Goal: Register for event/course

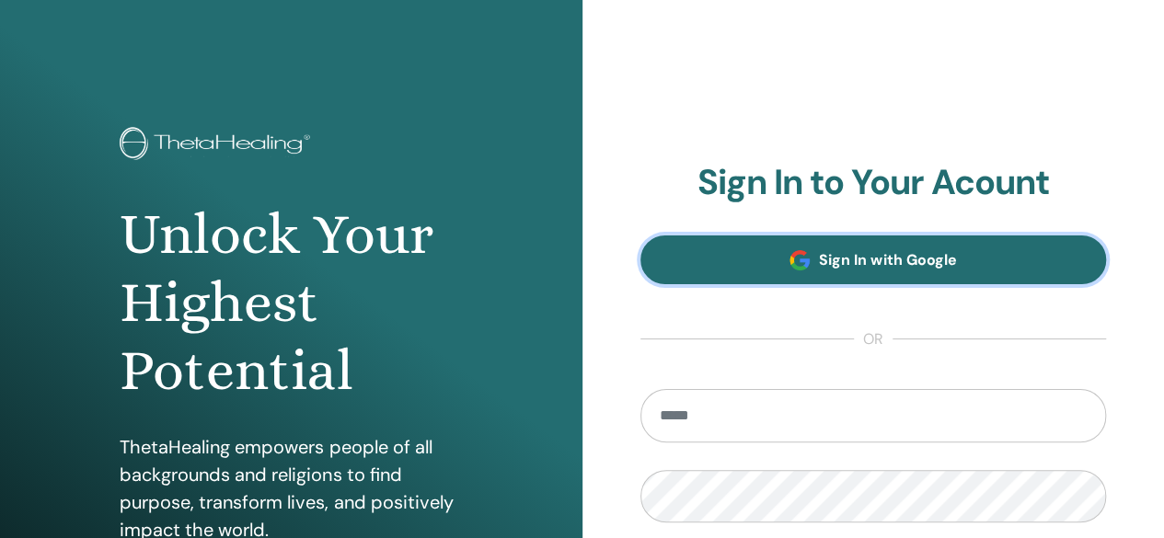
click at [826, 259] on span "Sign In with Google" at bounding box center [887, 259] width 137 height 19
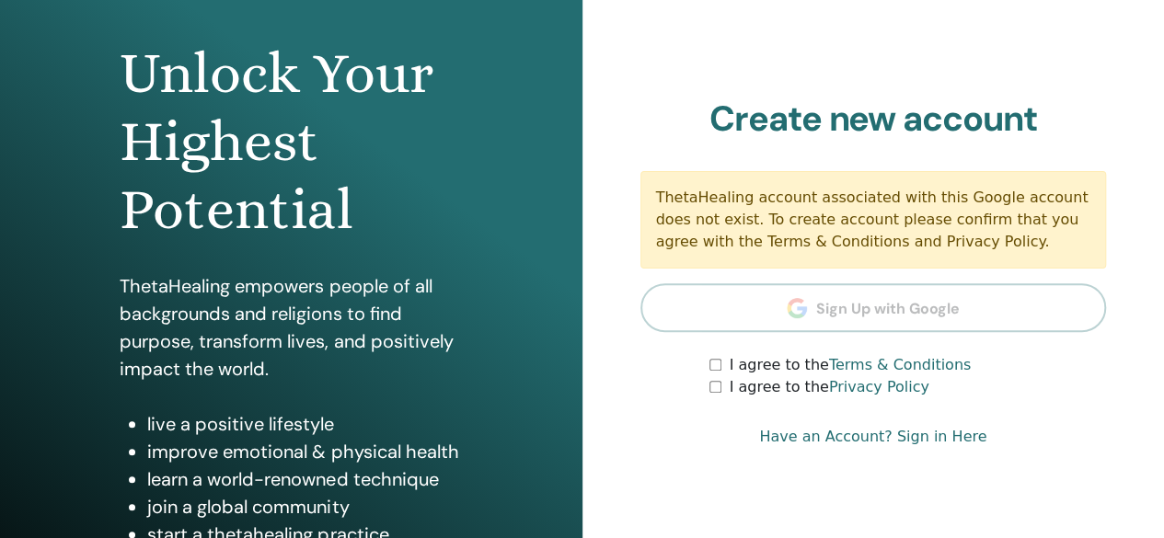
scroll to position [184, 0]
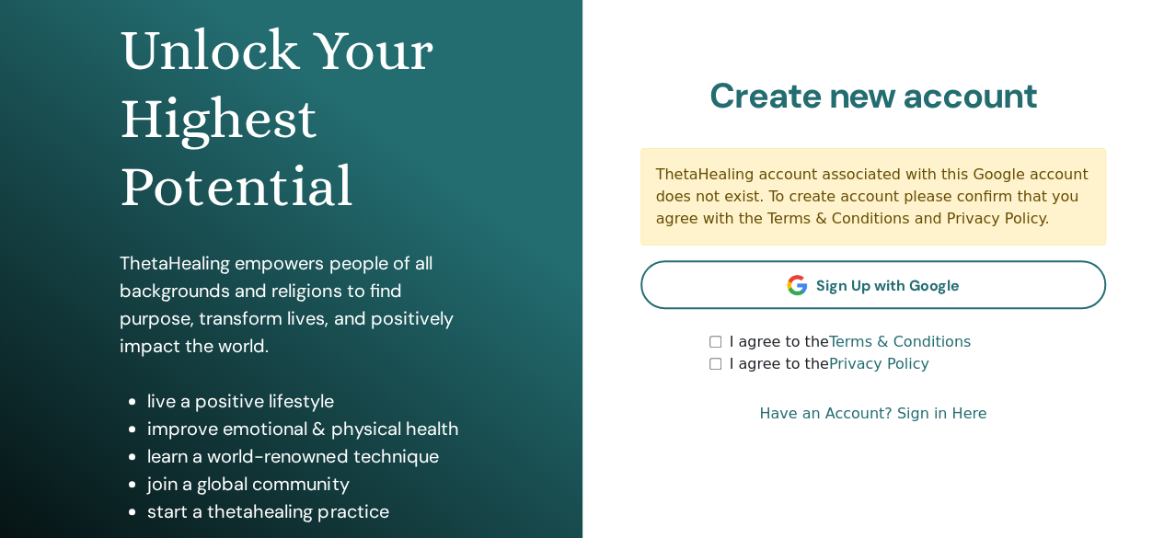
click at [948, 413] on link "Have an Account? Sign in Here" at bounding box center [872, 414] width 227 height 22
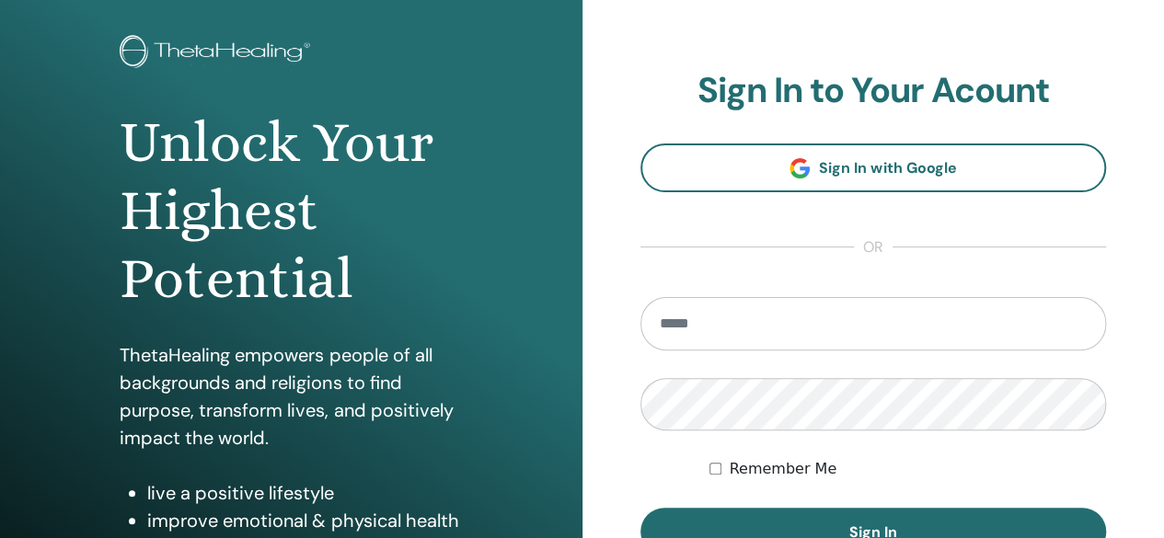
scroll to position [184, 0]
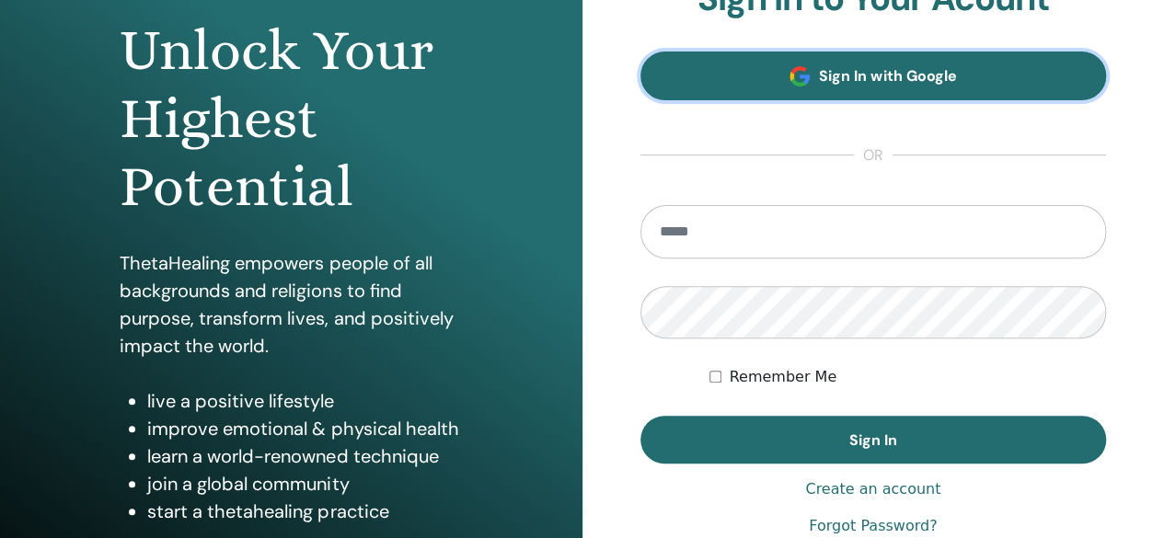
click at [870, 71] on span "Sign In with Google" at bounding box center [887, 75] width 137 height 19
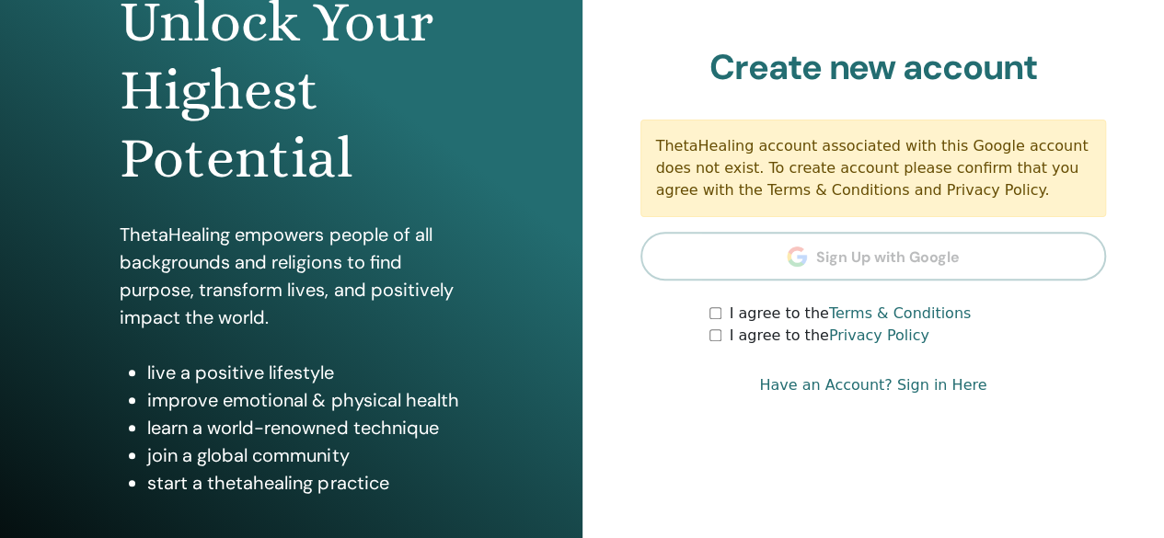
scroll to position [276, 0]
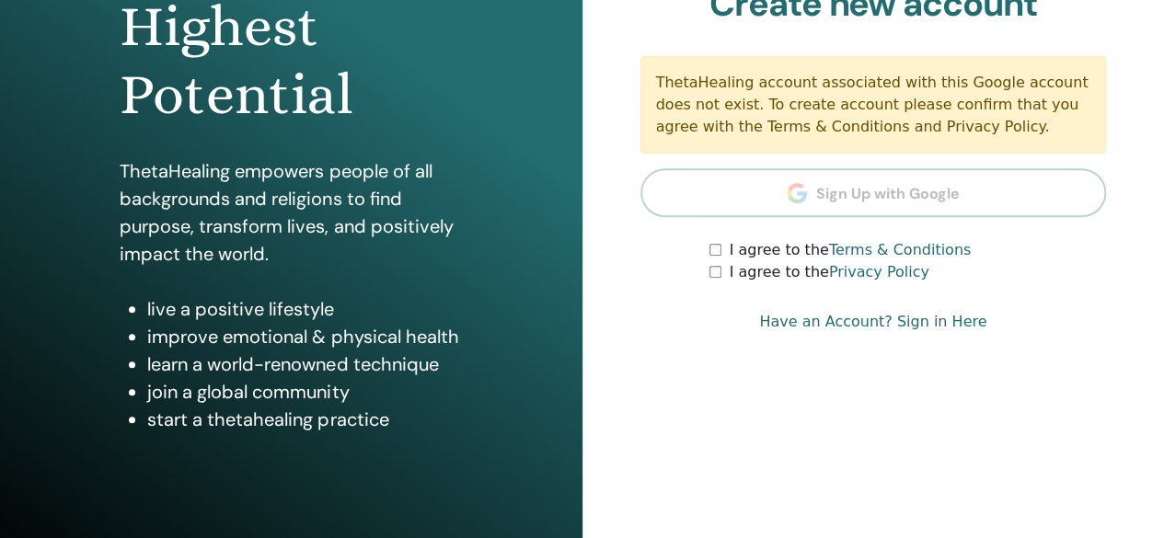
click at [844, 246] on link "Terms & Conditions" at bounding box center [900, 249] width 142 height 17
click at [932, 319] on link "Have an Account? Sign in Here" at bounding box center [872, 322] width 227 height 22
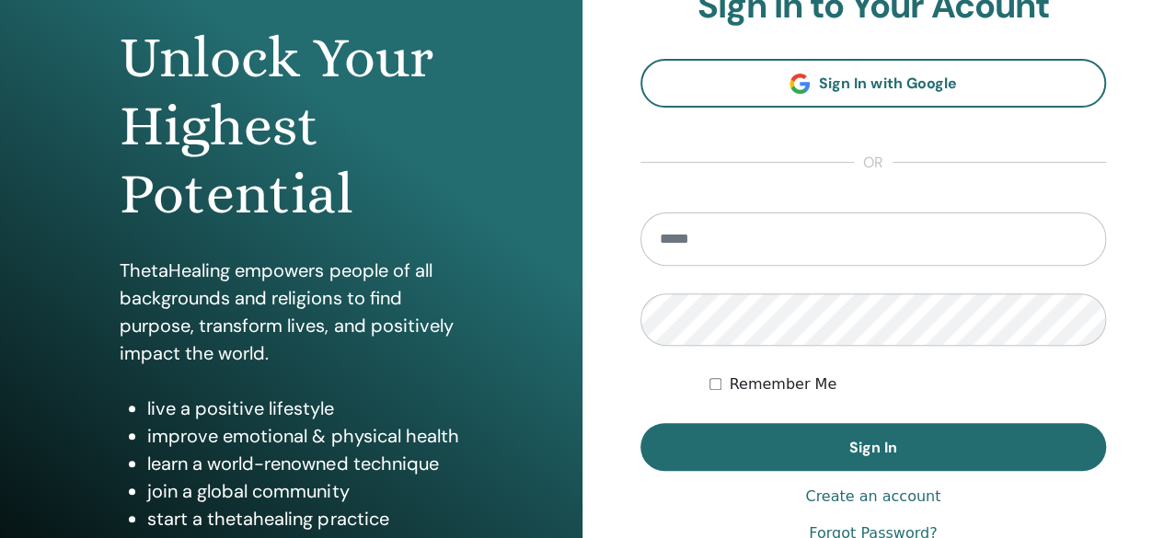
scroll to position [184, 0]
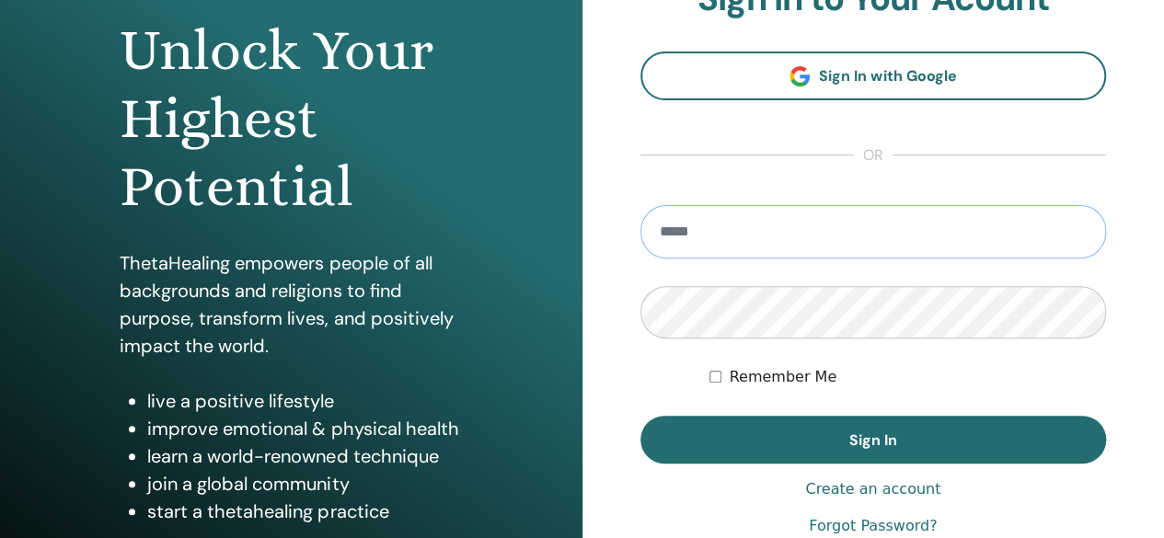
click at [723, 220] on input "email" at bounding box center [873, 231] width 466 height 53
type input "**********"
click at [759, 380] on label "Remember Me" at bounding box center [783, 377] width 108 height 22
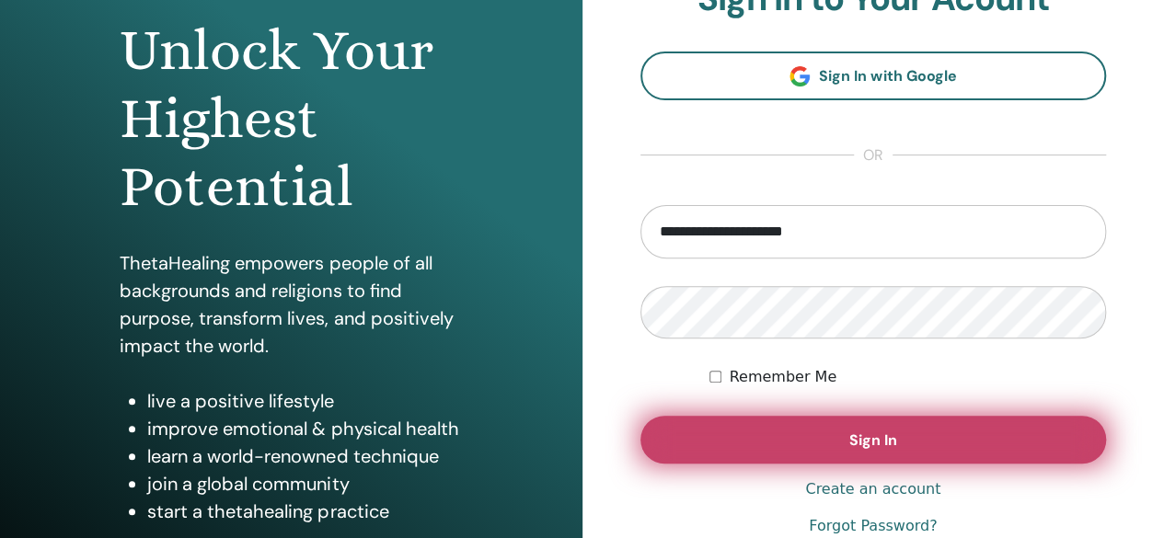
click at [848, 424] on button "Sign In" at bounding box center [873, 440] width 466 height 48
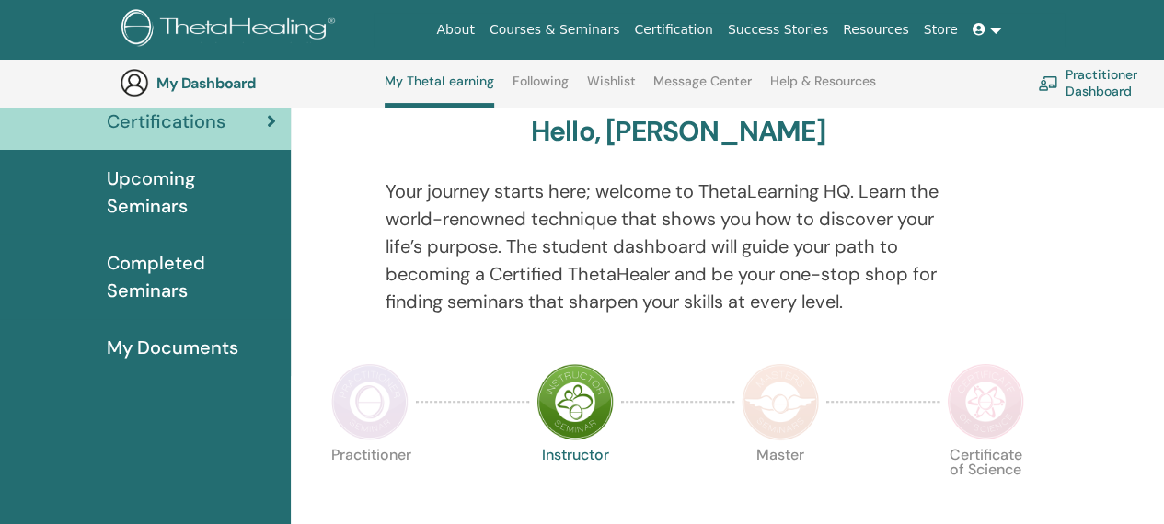
scroll to position [140, 0]
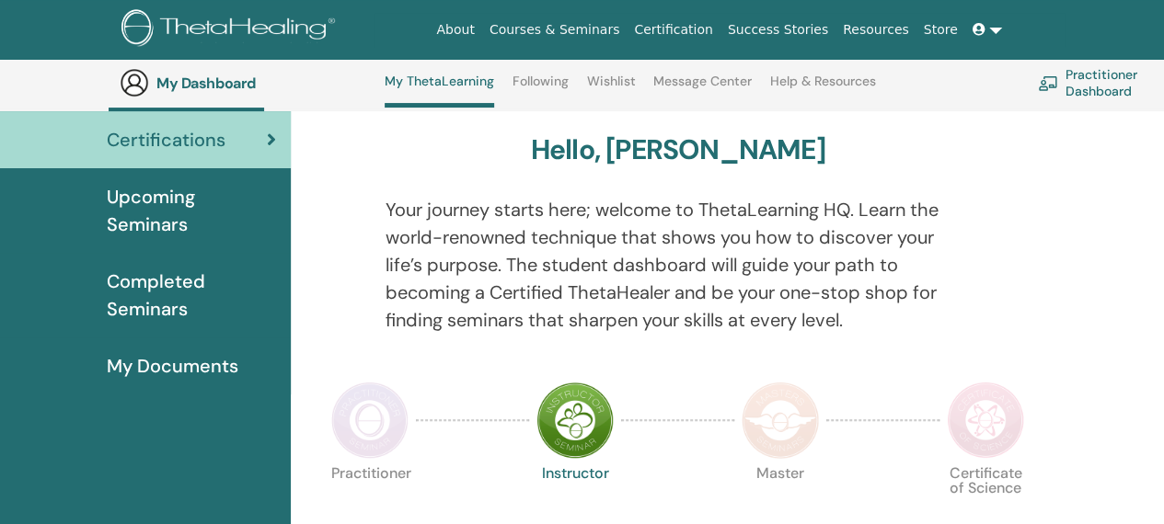
click at [369, 430] on img at bounding box center [369, 420] width 77 height 77
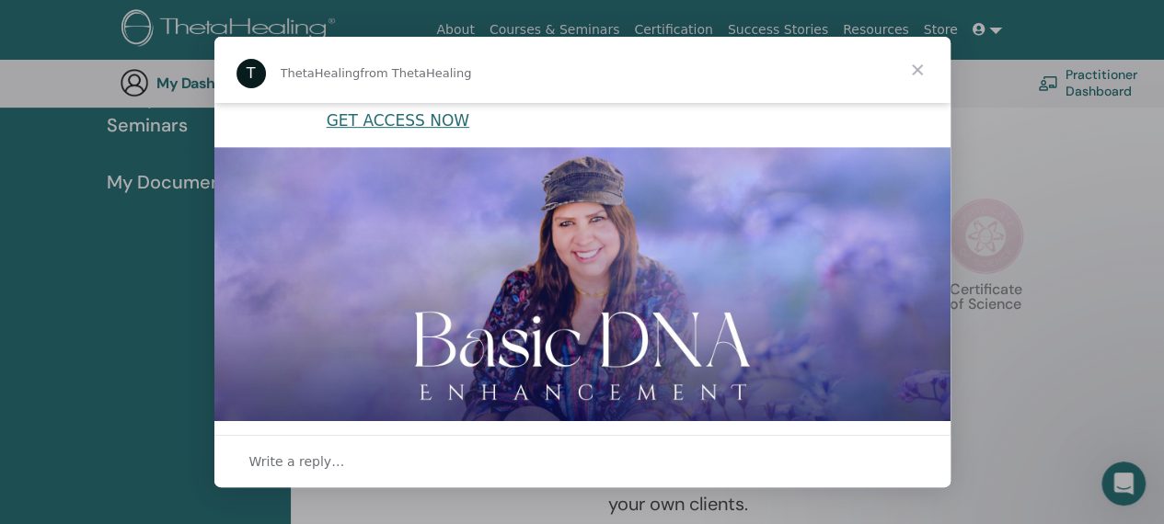
scroll to position [567, 0]
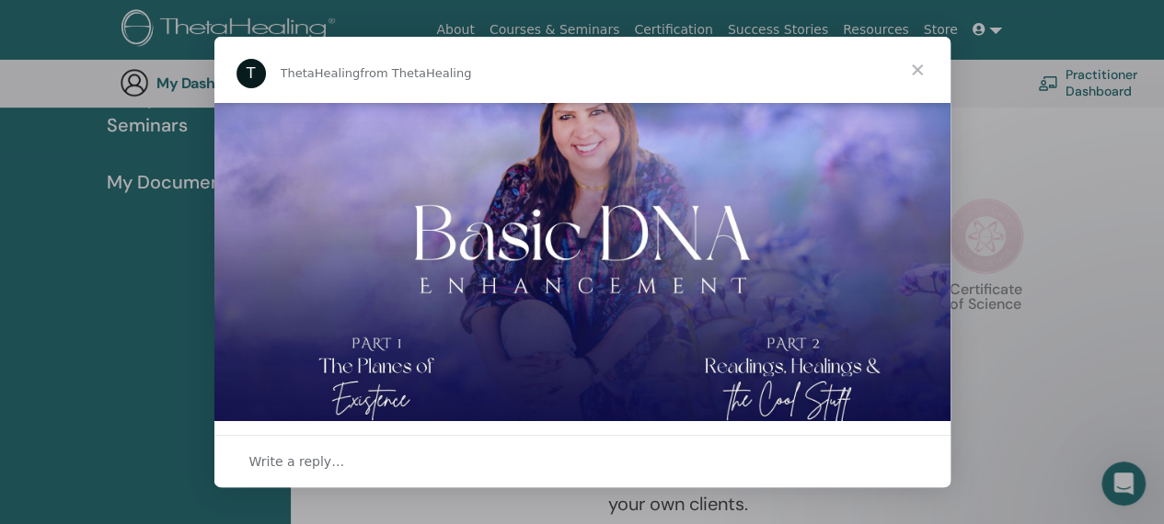
click at [922, 68] on span "Close" at bounding box center [917, 70] width 66 height 66
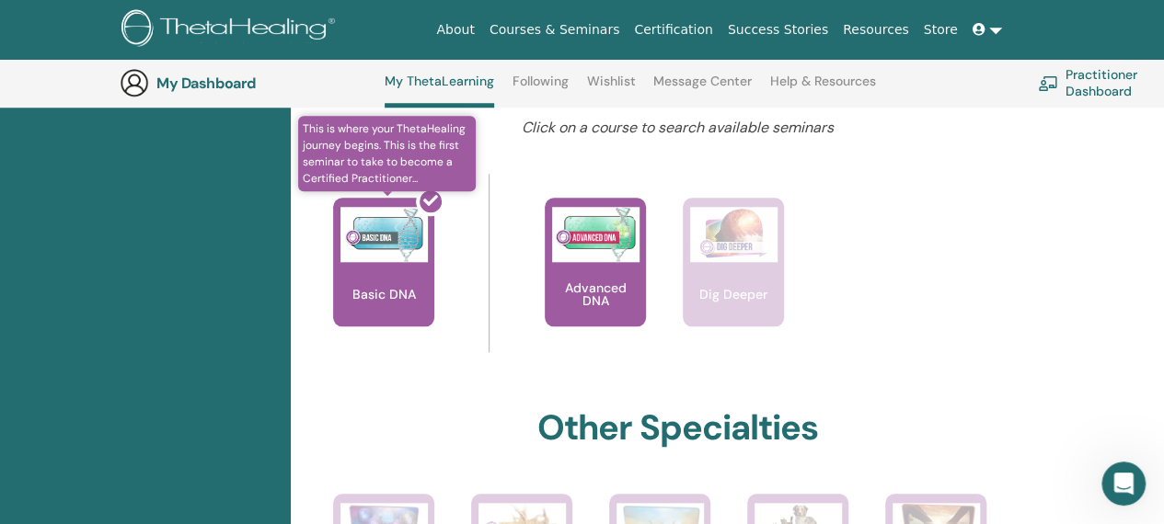
scroll to position [692, 0]
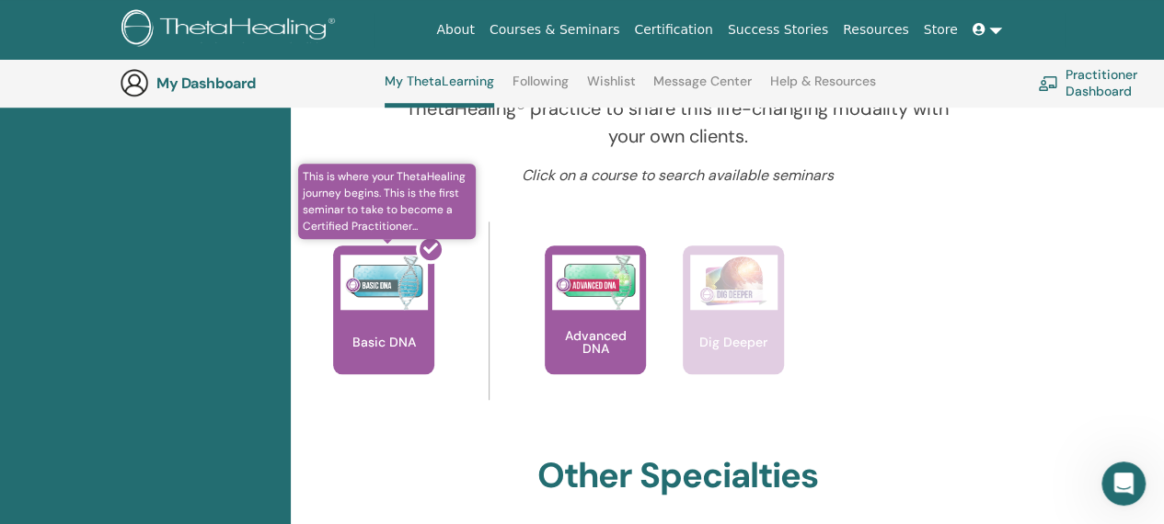
click at [374, 310] on div at bounding box center [394, 318] width 101 height 166
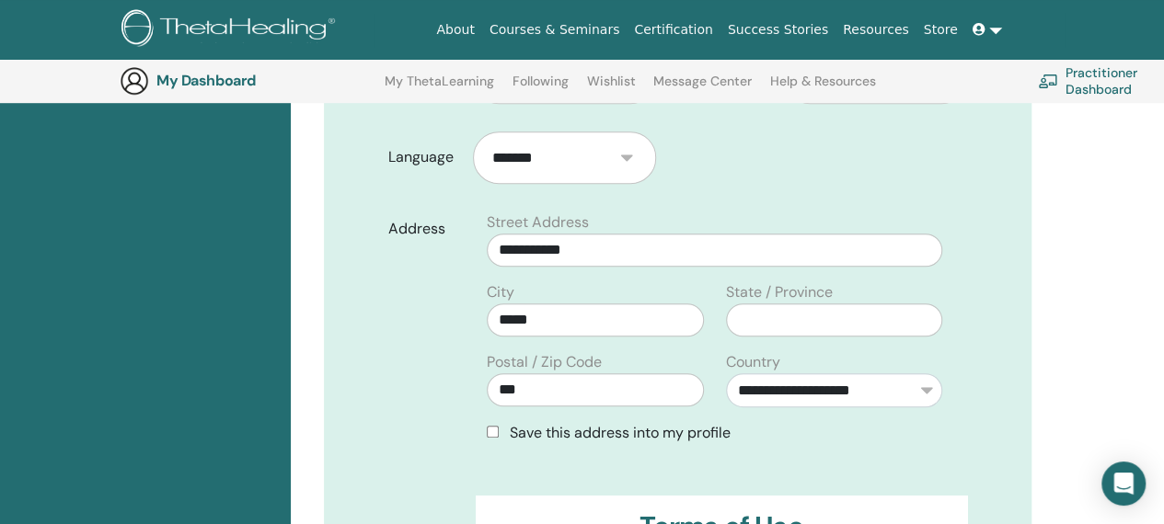
scroll to position [596, 0]
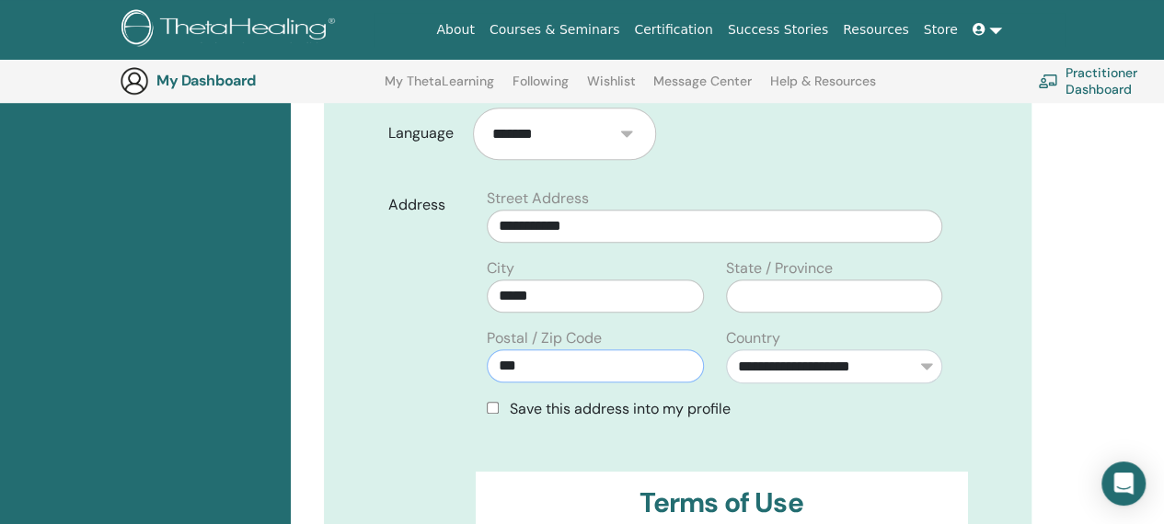
drag, startPoint x: 556, startPoint y: 328, endPoint x: 417, endPoint y: 328, distance: 138.9
click at [417, 328] on div "**********" at bounding box center [677, 311] width 606 height 247
type input "*"
type input "*****"
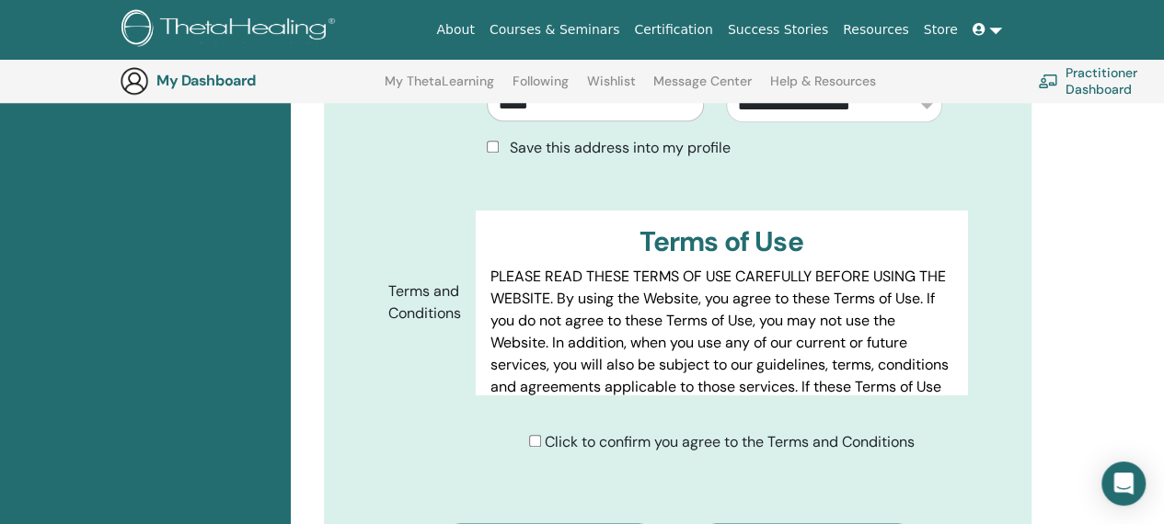
scroll to position [964, 0]
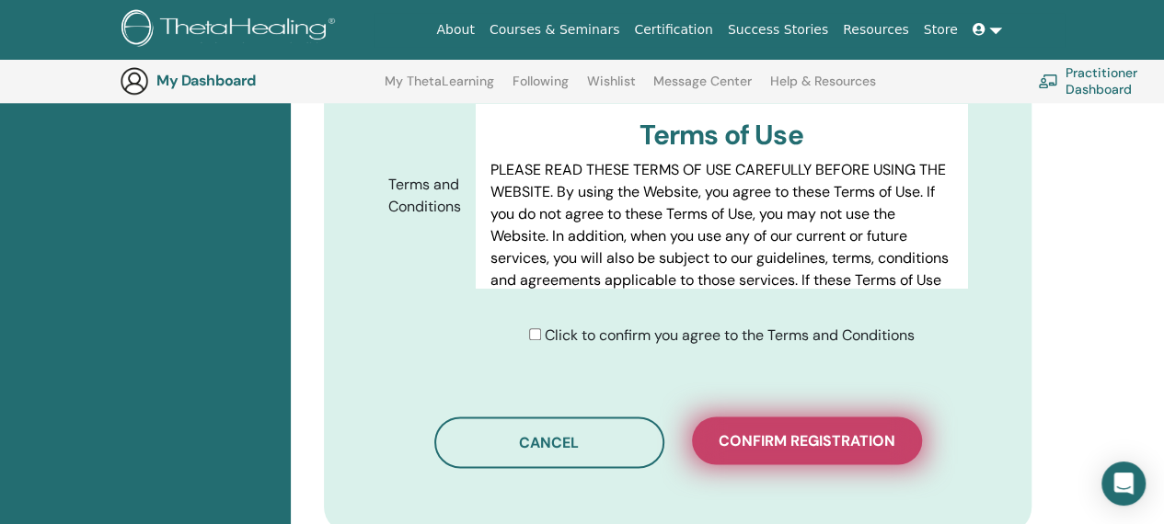
click at [807, 431] on span "Confirm registration" at bounding box center [807, 440] width 177 height 19
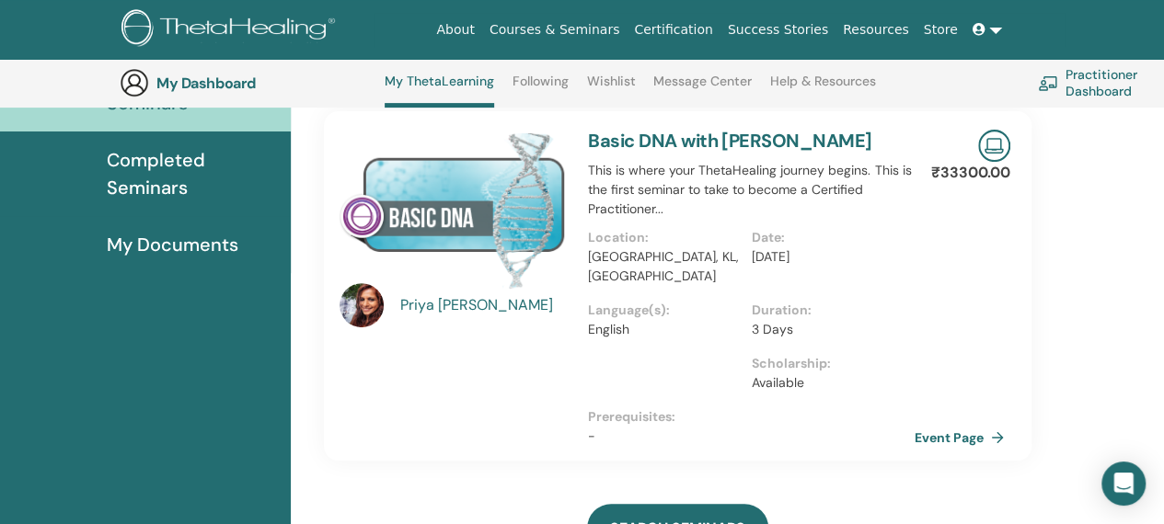
scroll to position [232, 0]
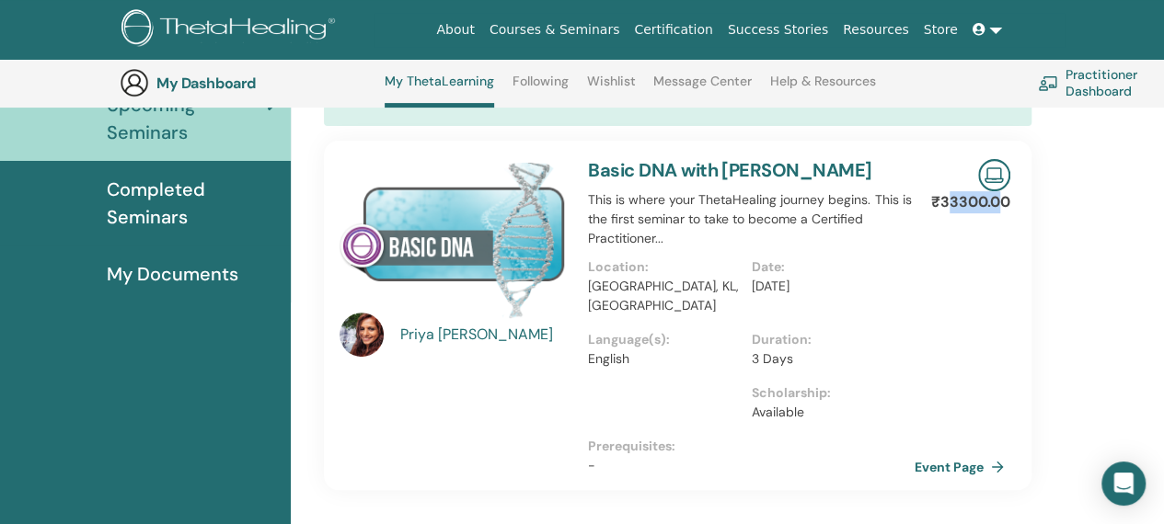
drag, startPoint x: 940, startPoint y: 198, endPoint x: 994, endPoint y: 200, distance: 53.4
click at [994, 200] on p "₹33300.00" at bounding box center [970, 202] width 79 height 22
click at [1023, 201] on div "Priya Dilipkumar Basic DNA with Priya Dilipkumar This is where your ThetaHealin…" at bounding box center [677, 316] width 735 height 350
drag, startPoint x: 1013, startPoint y: 201, endPoint x: 928, endPoint y: 203, distance: 84.7
click at [928, 203] on div "Priya Dilipkumar Basic DNA with Priya Dilipkumar This is where your ThetaHealin…" at bounding box center [677, 316] width 735 height 350
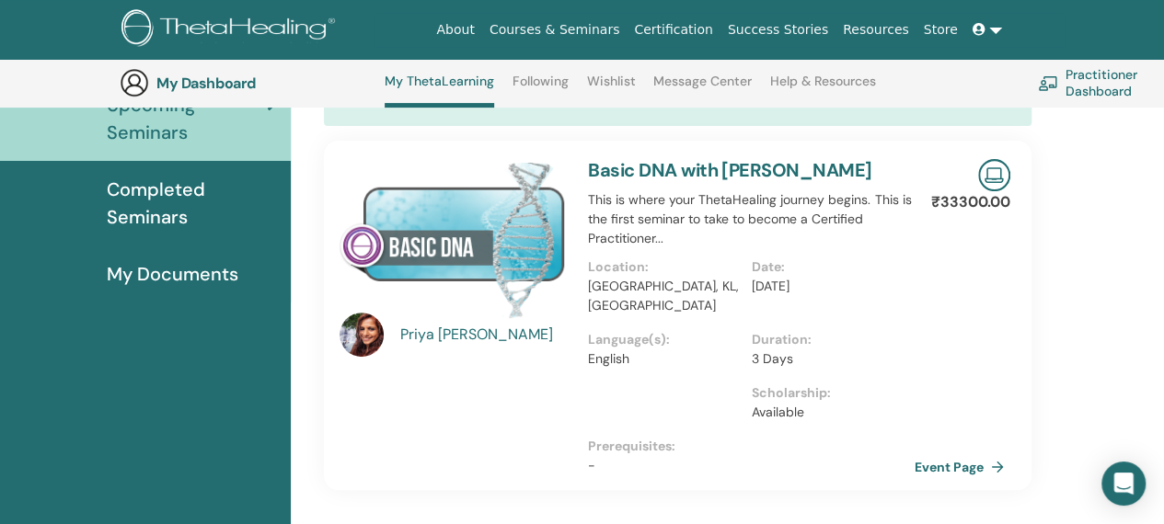
click at [940, 290] on div "Priya Dilipkumar Basic DNA with Priya Dilipkumar This is where your ThetaHealin…" at bounding box center [677, 316] width 735 height 350
click at [1005, 275] on div "₹33300.00 Event Page" at bounding box center [987, 316] width 68 height 350
click at [949, 202] on p "₹33300.00" at bounding box center [970, 202] width 79 height 22
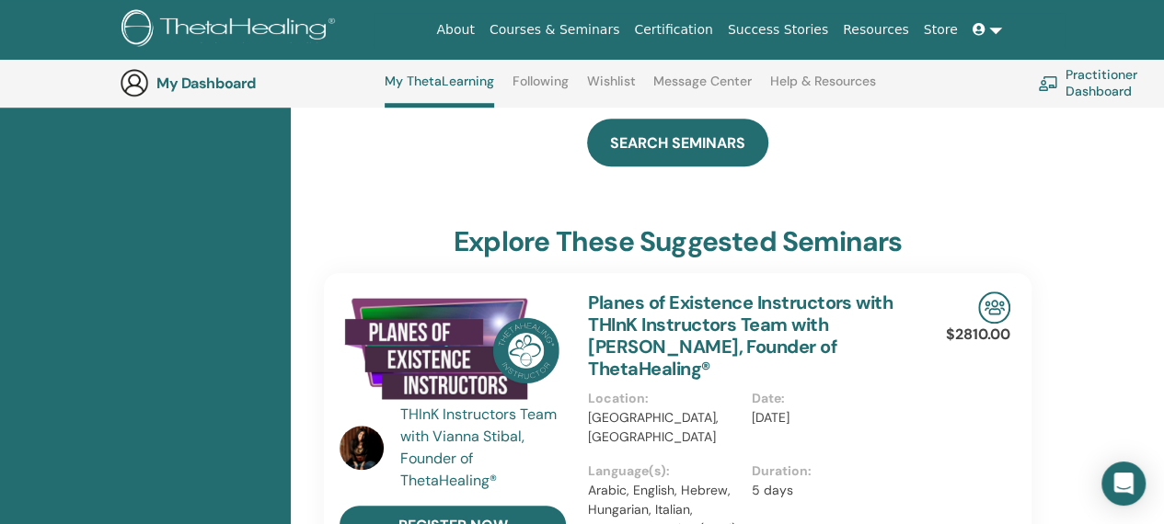
scroll to position [416, 0]
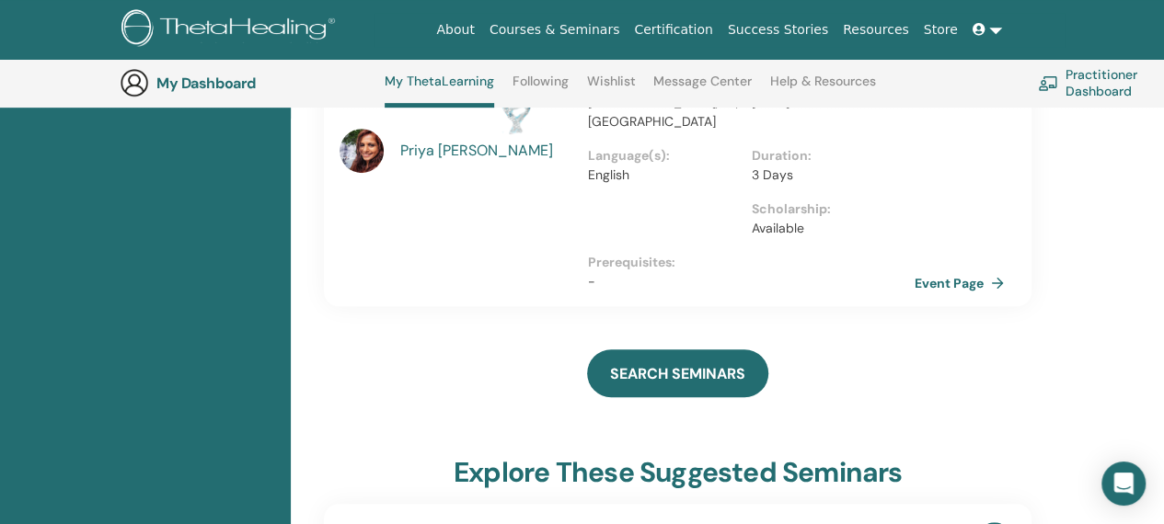
click at [616, 81] on link "Wishlist" at bounding box center [611, 88] width 49 height 29
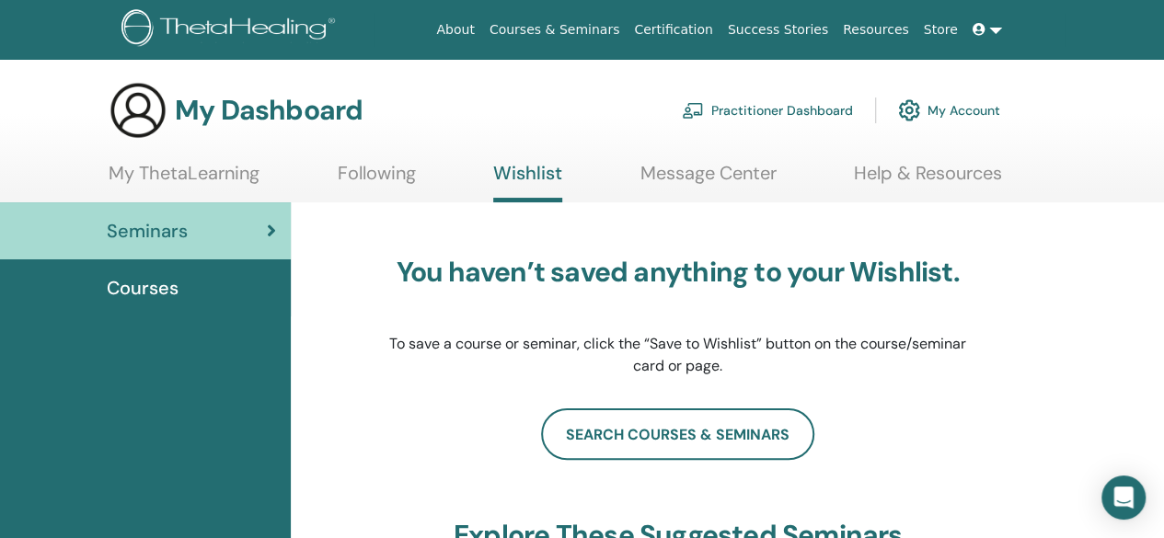
click at [604, 29] on link "Courses & Seminars" at bounding box center [554, 30] width 145 height 34
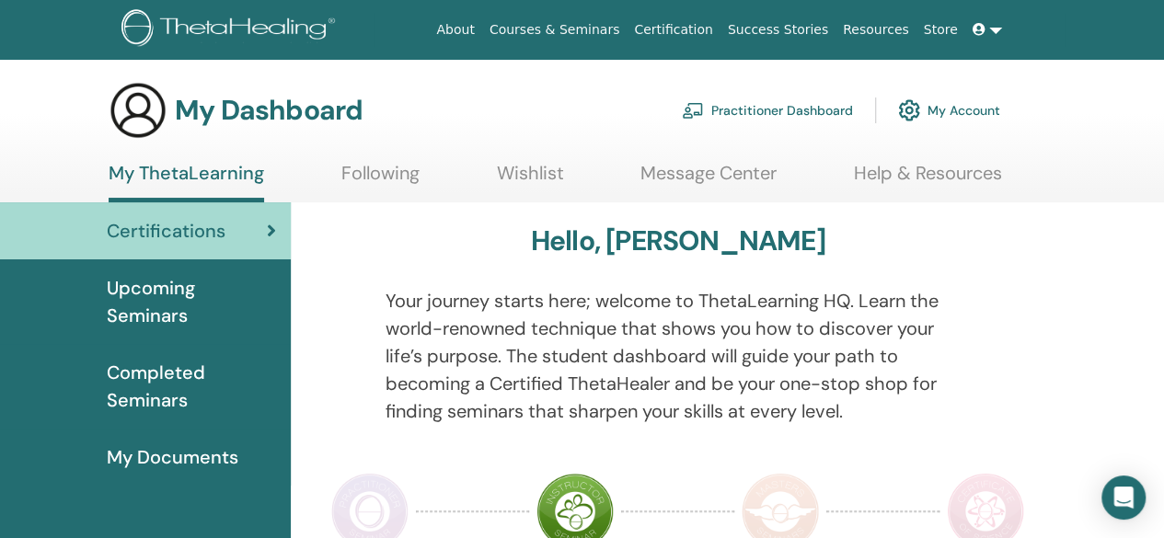
click at [164, 374] on span "Completed Seminars" at bounding box center [191, 386] width 169 height 55
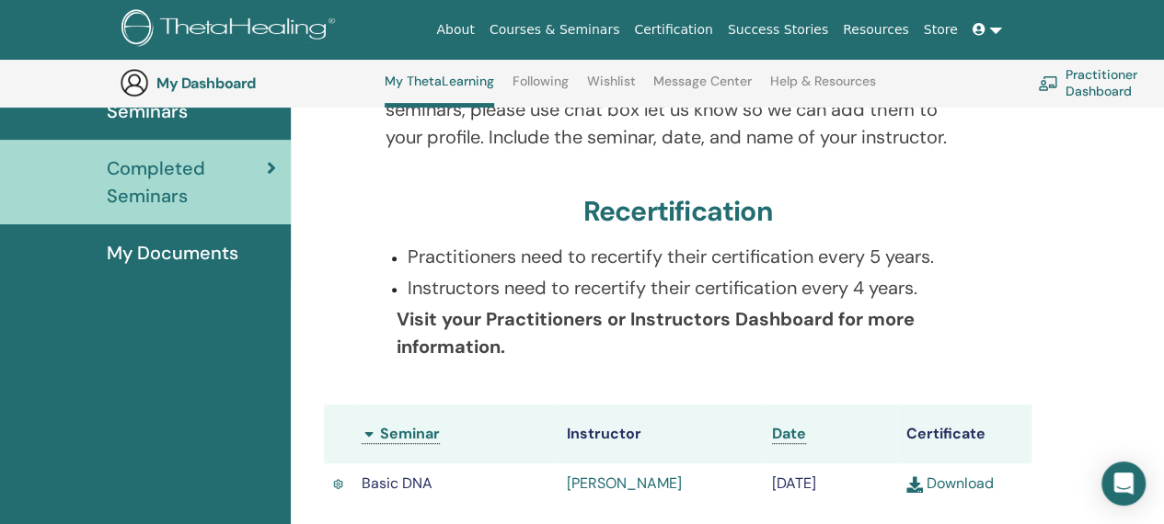
scroll to position [416, 0]
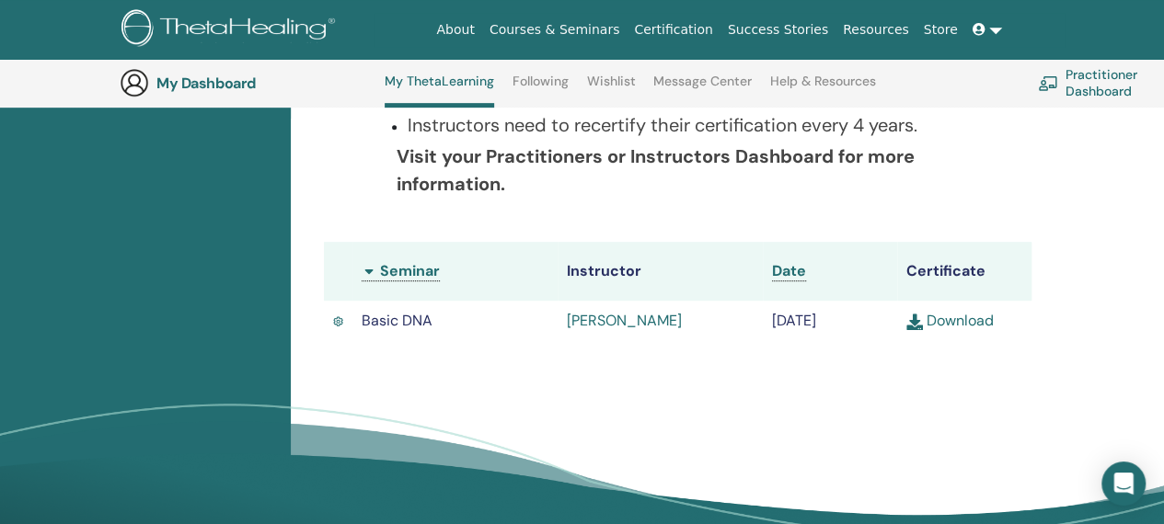
click at [945, 318] on link "Download" at bounding box center [949, 320] width 87 height 19
click at [585, 319] on link "ROSHNI PILLAI" at bounding box center [624, 320] width 115 height 19
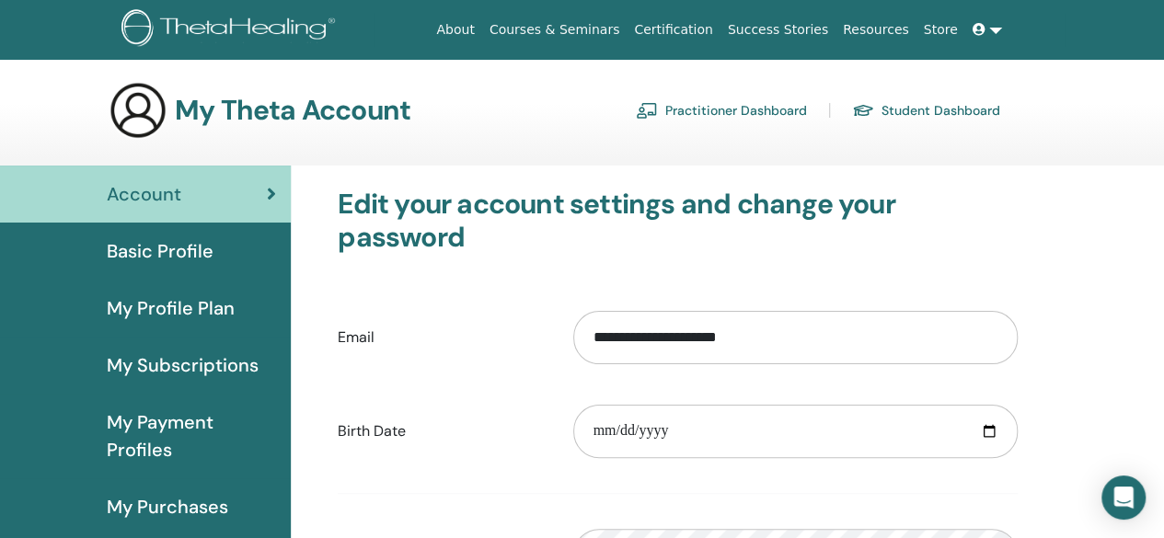
click at [924, 112] on link "Student Dashboard" at bounding box center [926, 110] width 148 height 29
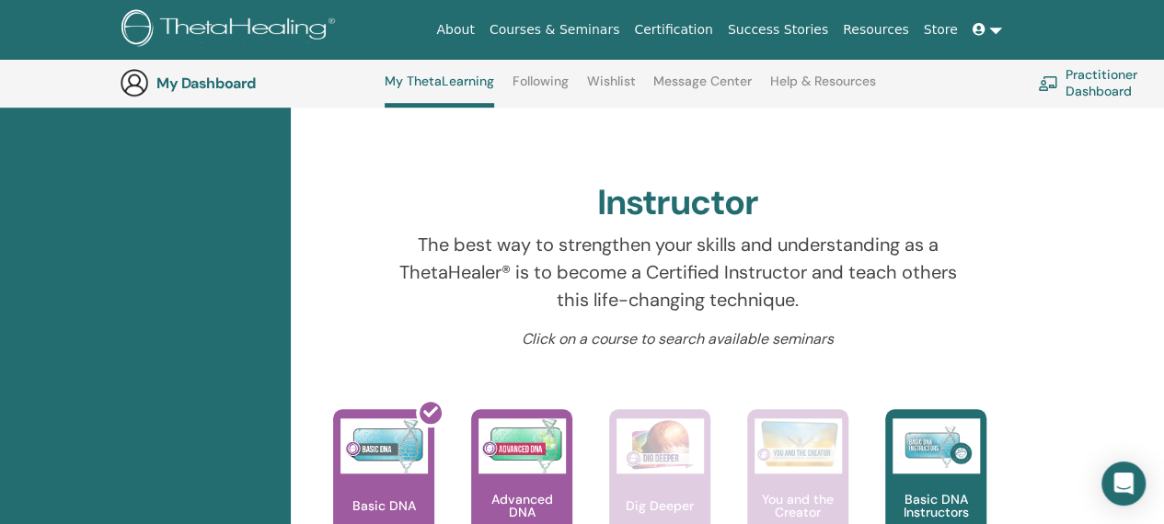
scroll to position [508, 0]
